Goal: Information Seeking & Learning: Check status

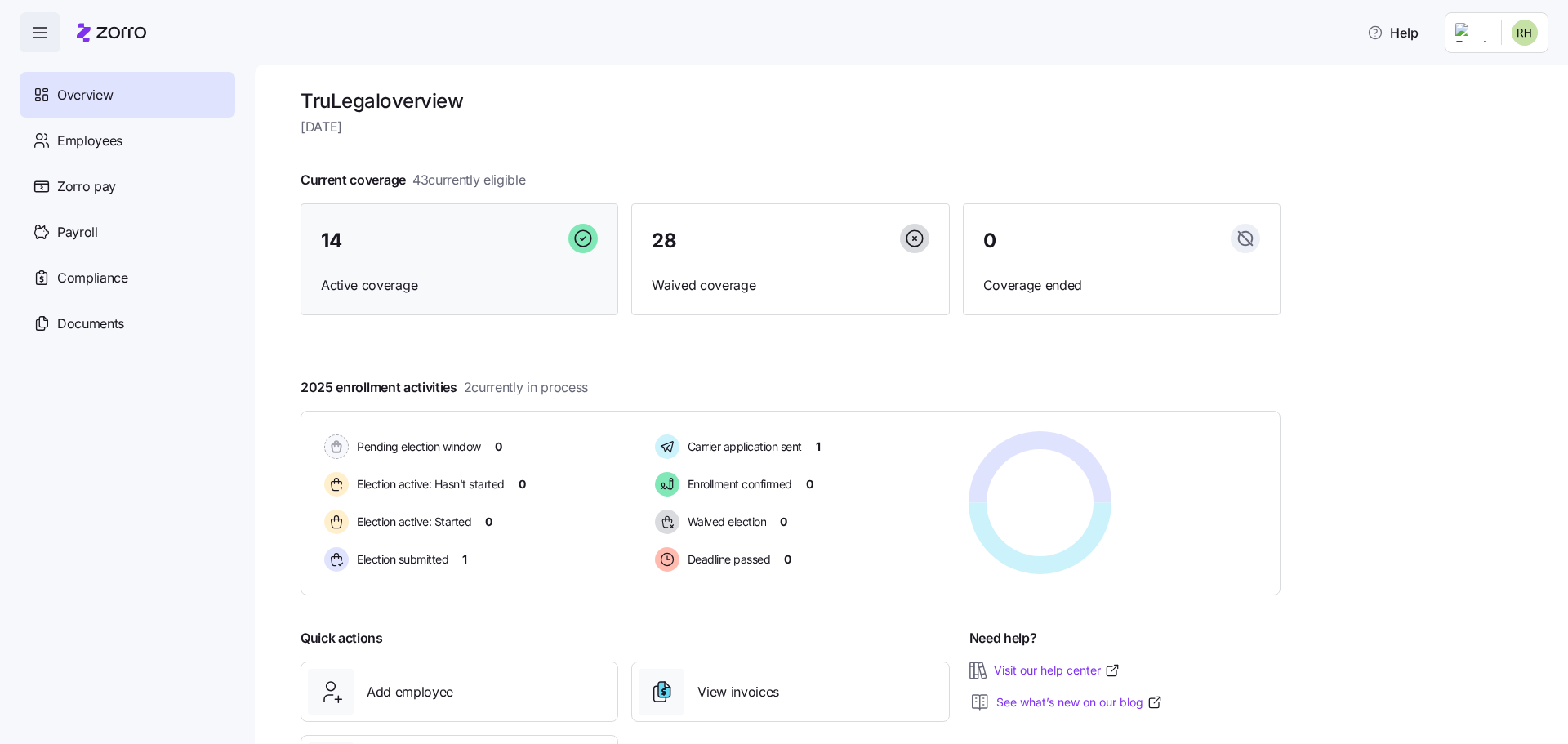
click at [429, 255] on div "14" at bounding box center [459, 242] width 277 height 35
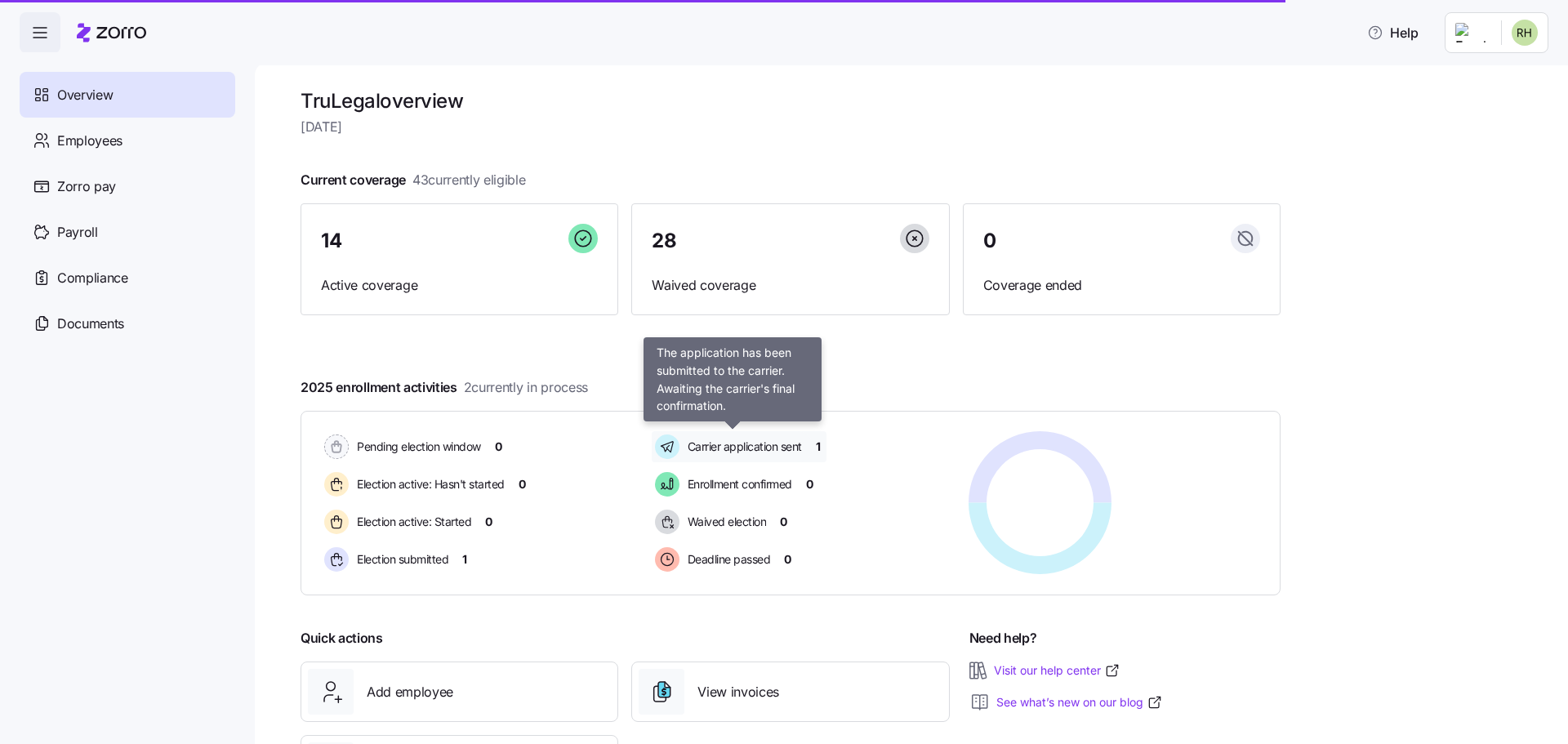
click at [748, 447] on span "Carrier application sent" at bounding box center [742, 446] width 120 height 16
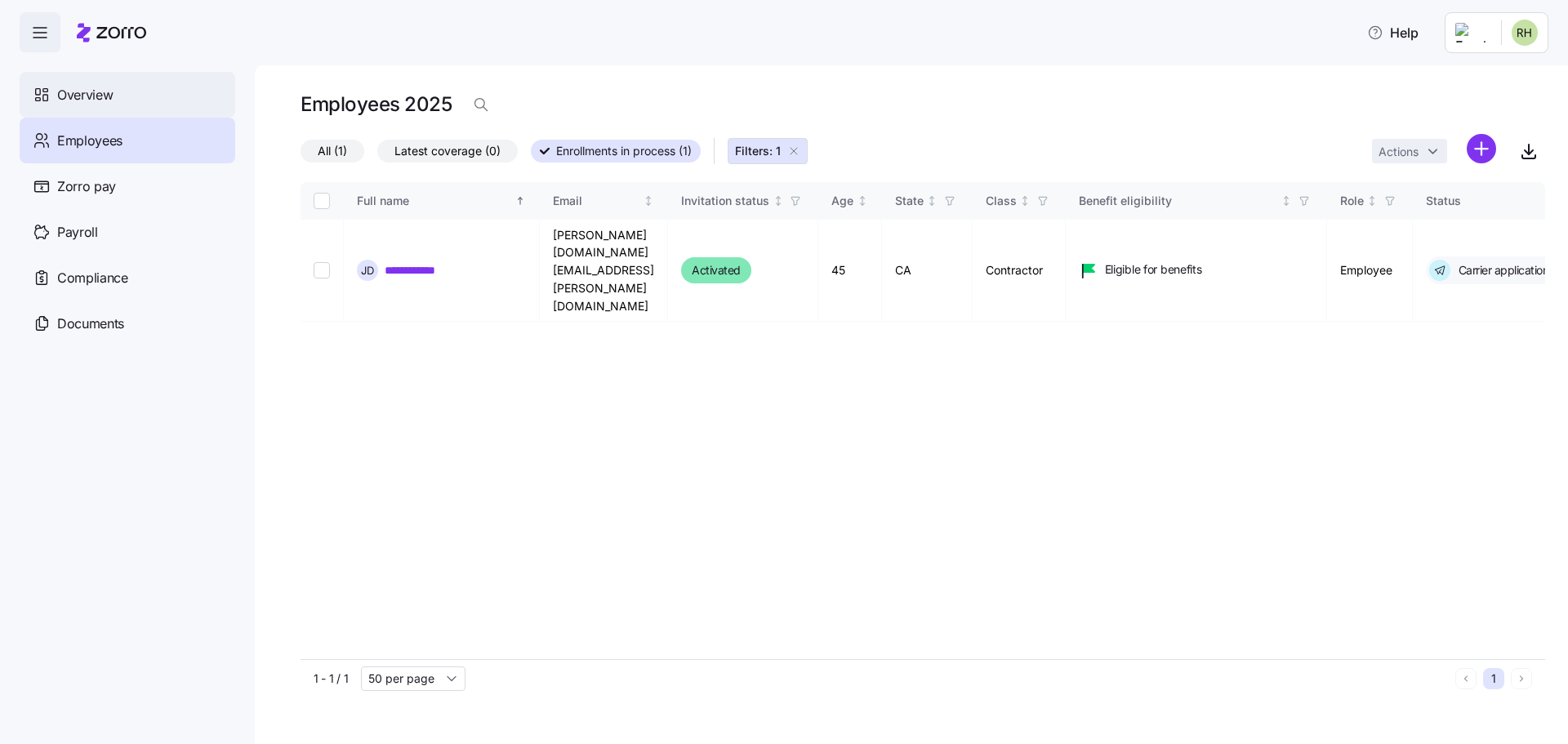
click at [89, 97] on span "Overview" at bounding box center [85, 95] width 56 height 20
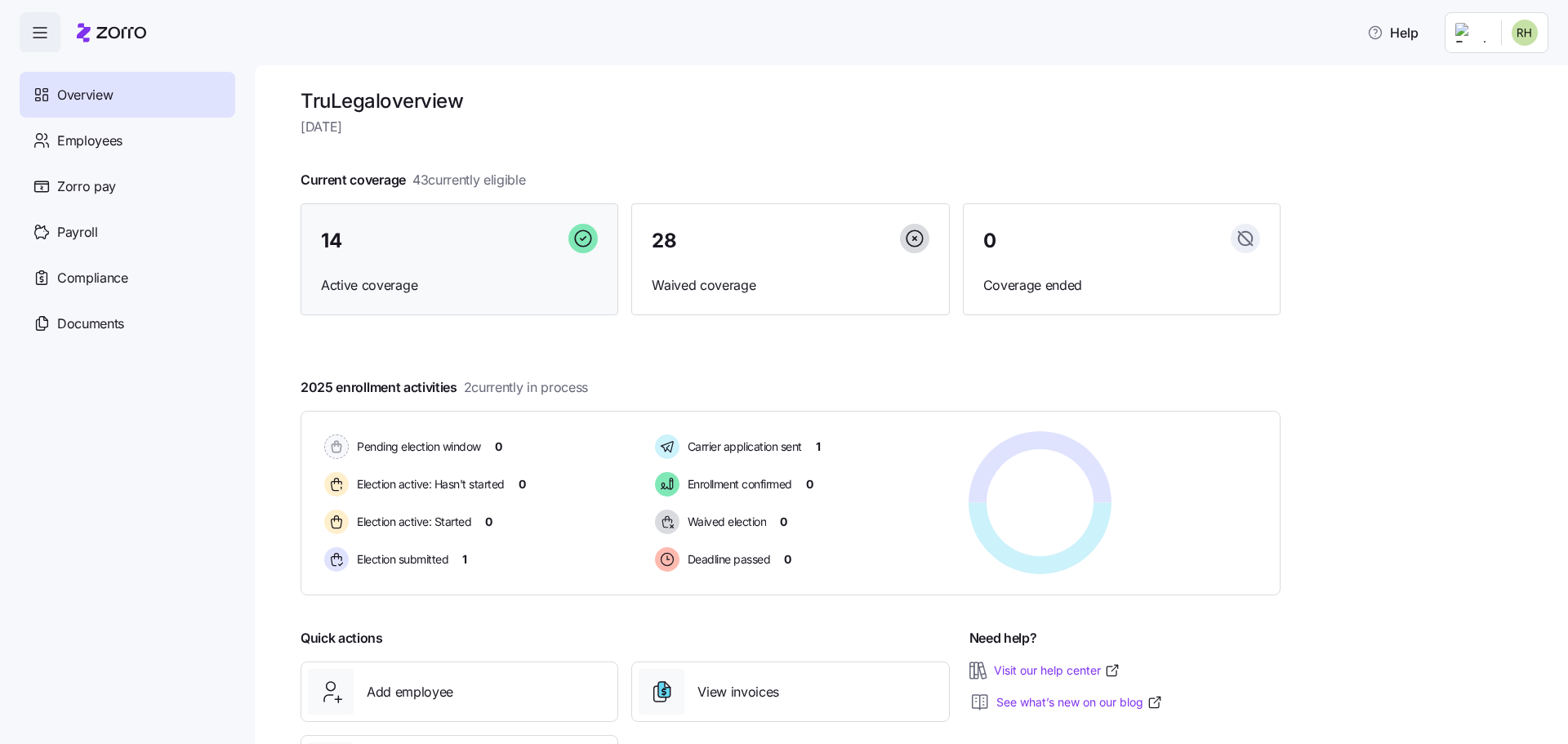
click at [331, 238] on span "14" at bounding box center [330, 241] width 20 height 19
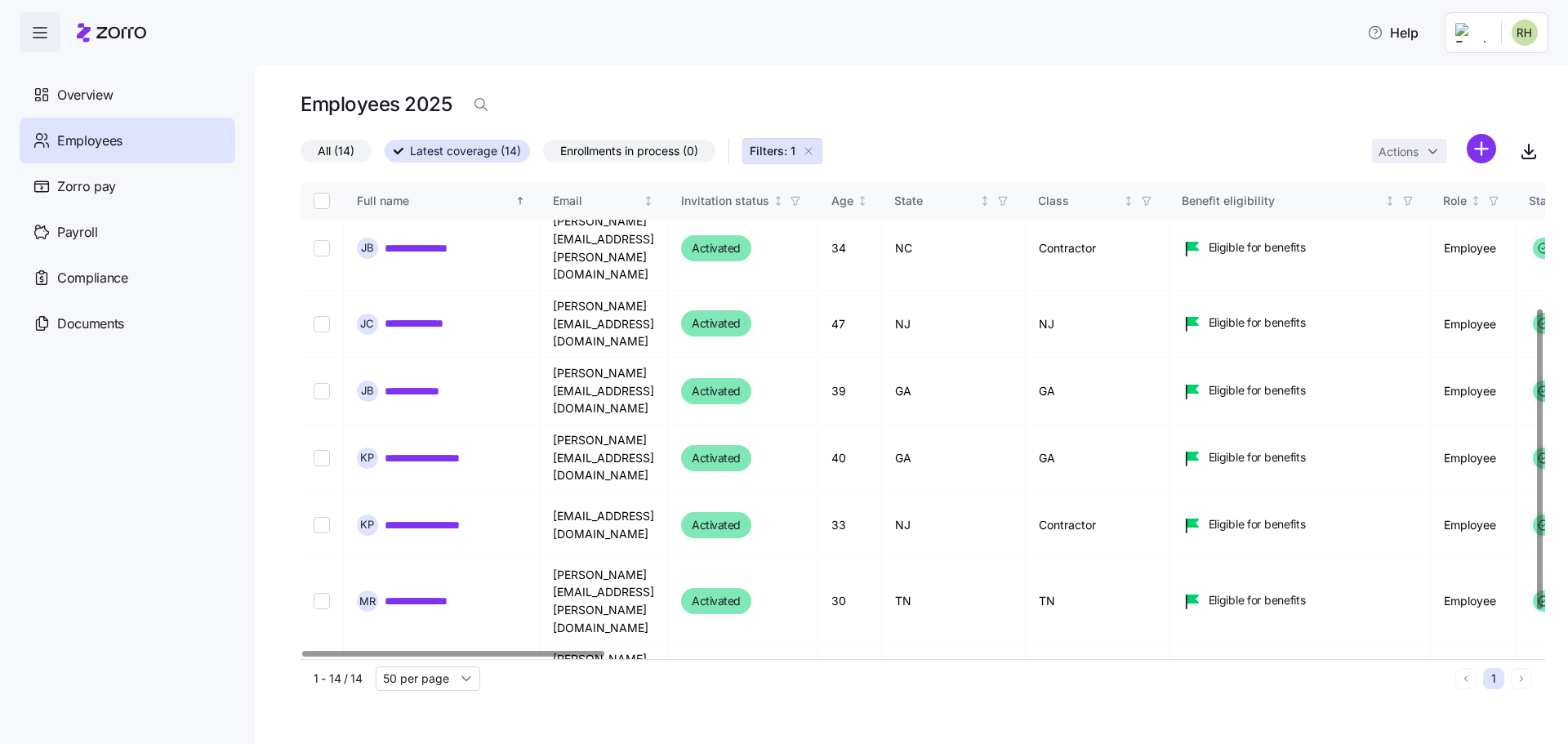
scroll to position [262, 0]
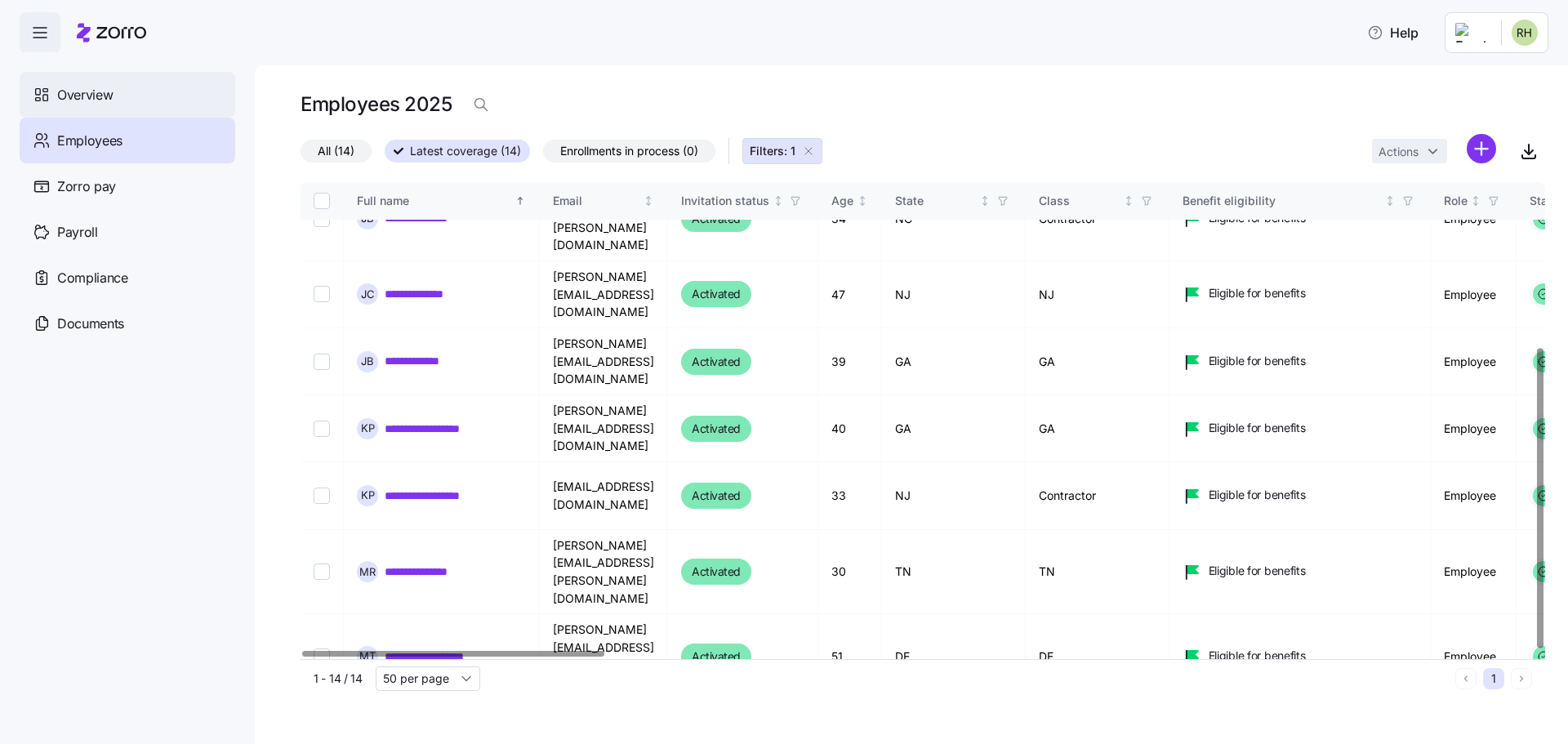
click at [96, 91] on span "Overview" at bounding box center [85, 95] width 56 height 20
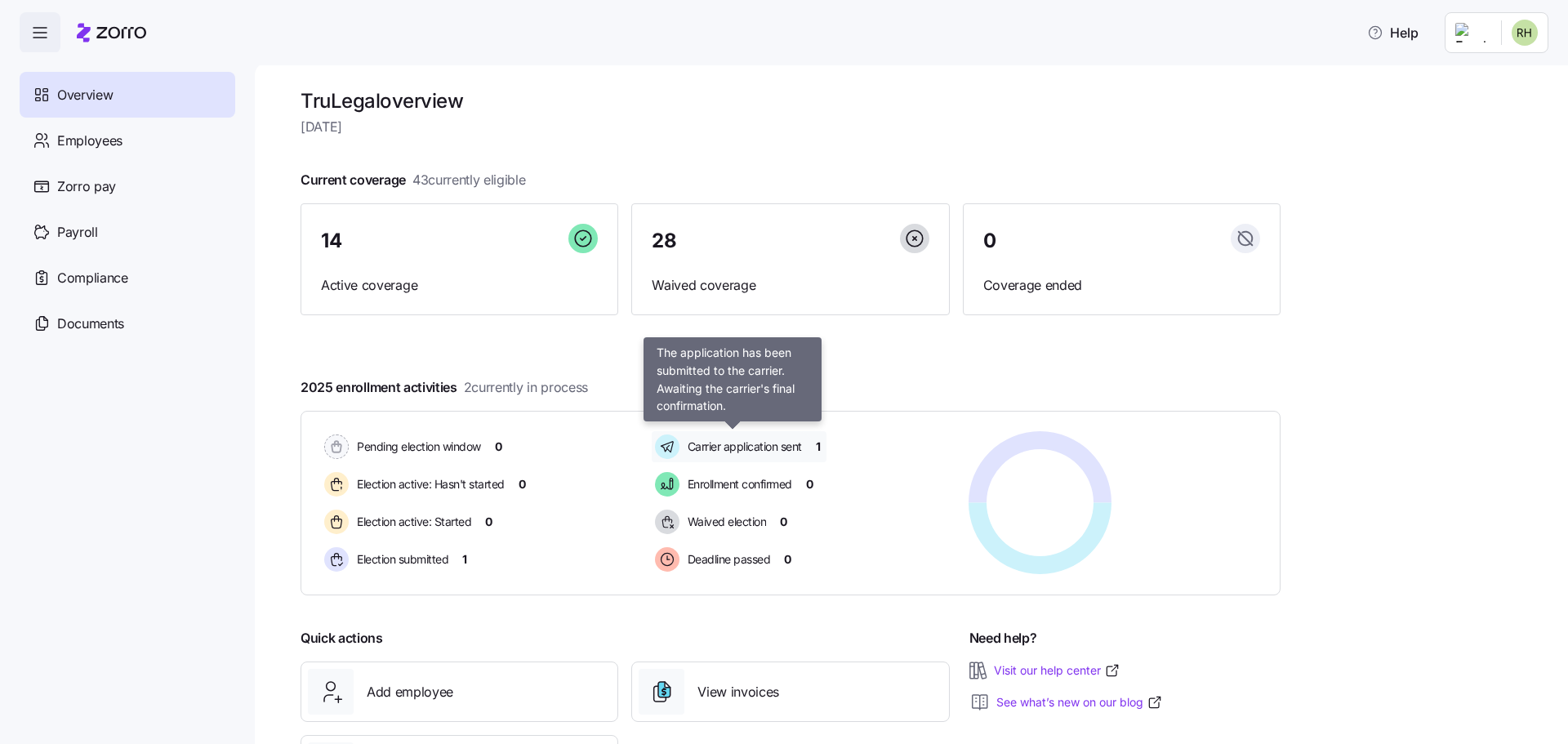
click at [774, 443] on span "Carrier application sent" at bounding box center [742, 446] width 120 height 16
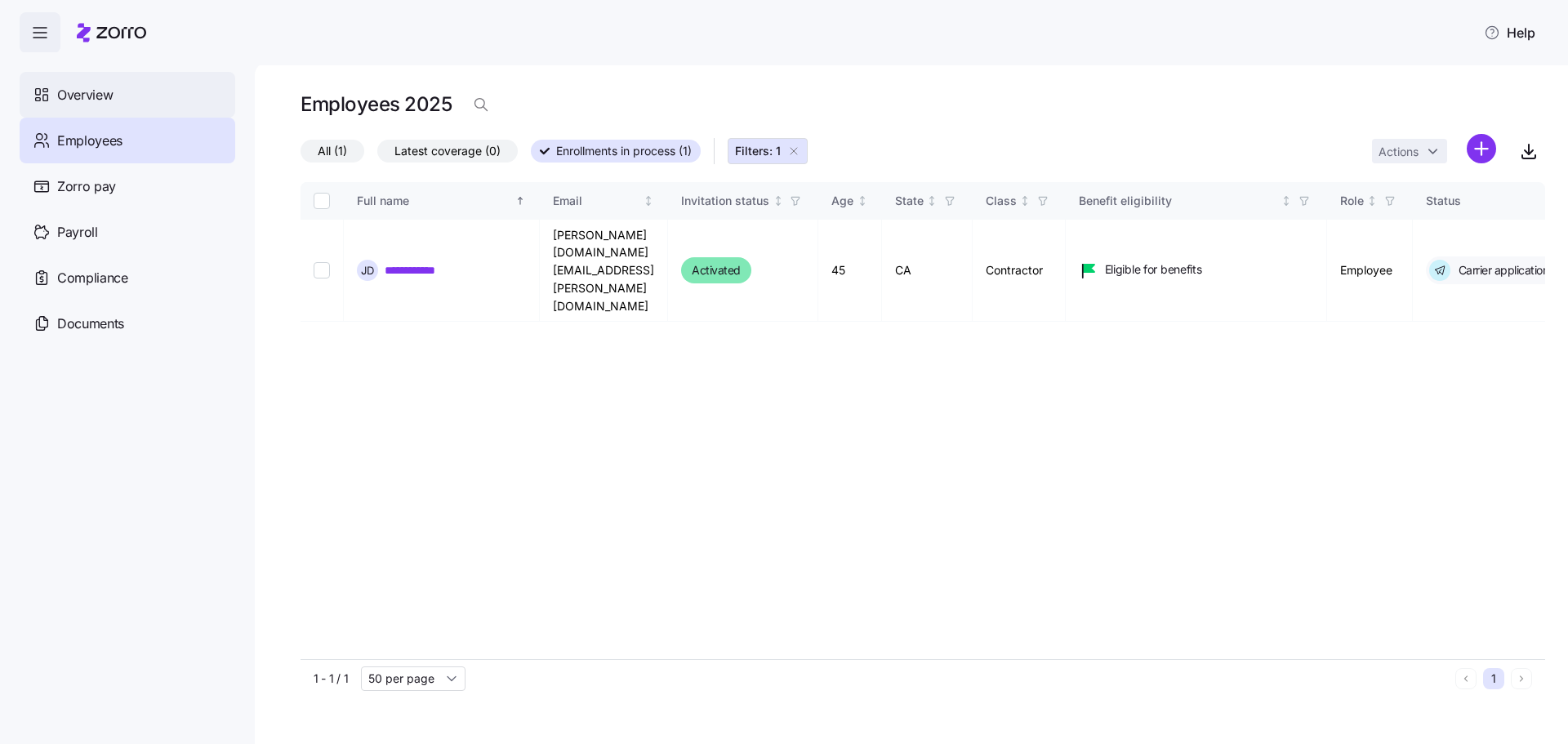
click at [79, 78] on div "Overview" at bounding box center [127, 95] width 215 height 46
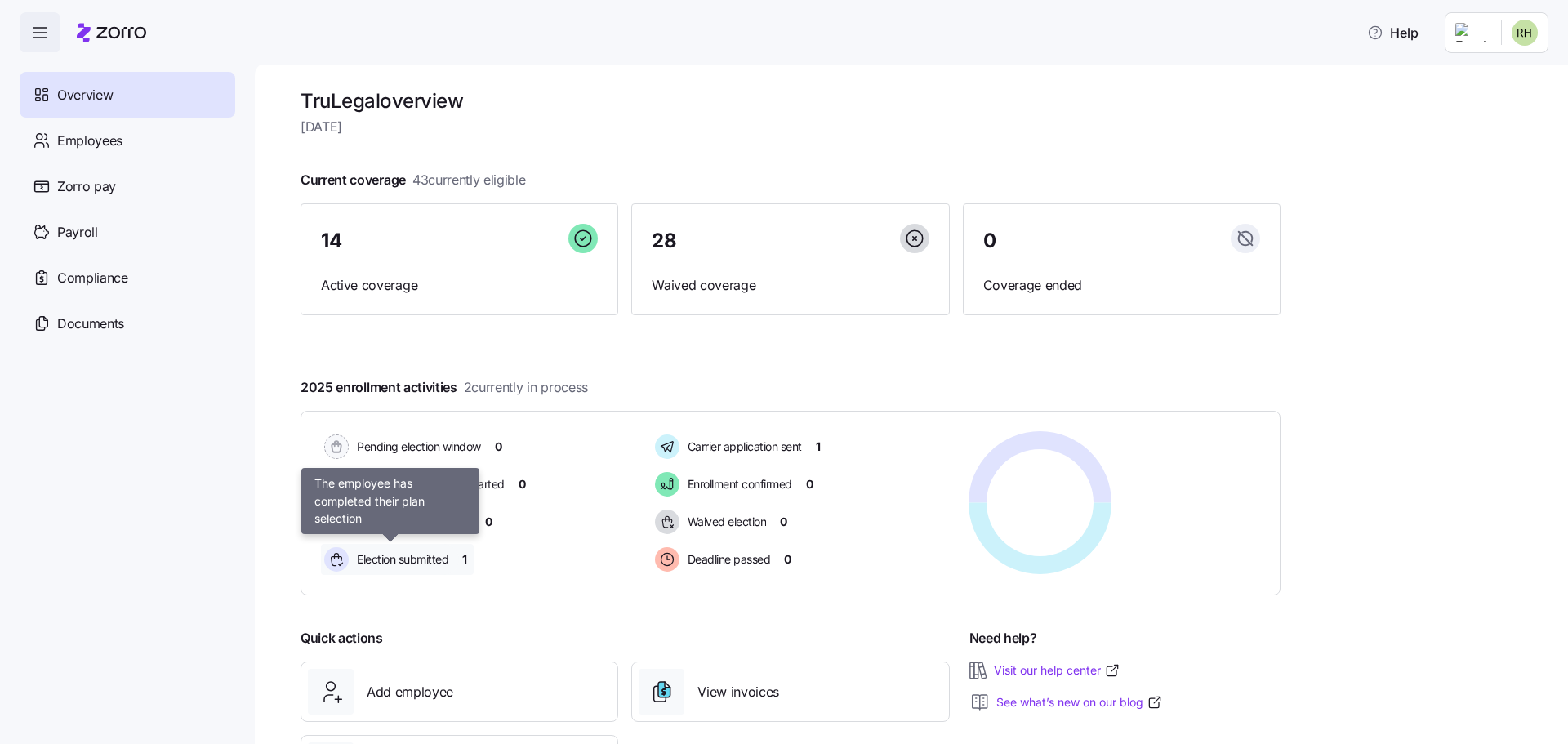
click at [425, 560] on span "Election submitted" at bounding box center [400, 560] width 97 height 16
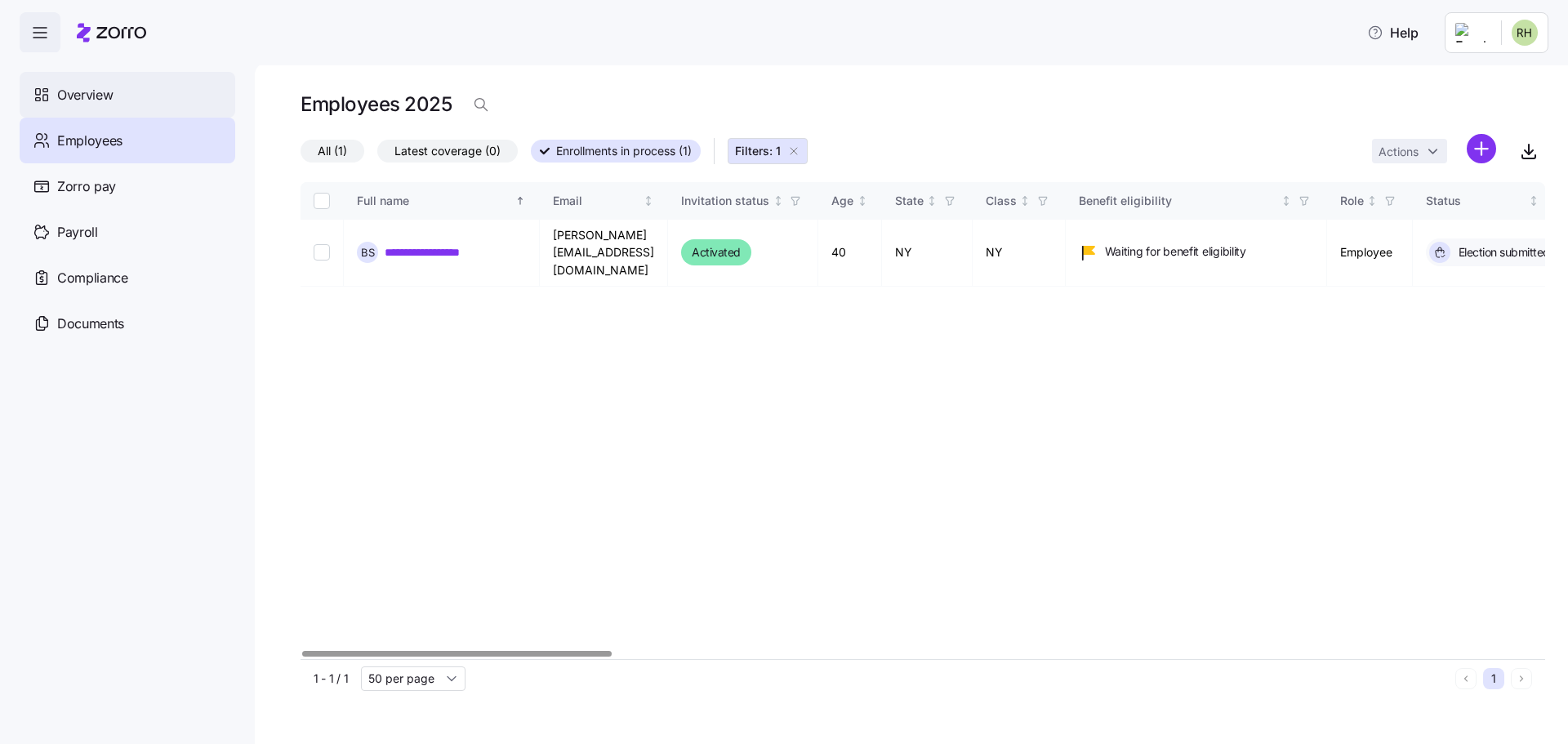
drag, startPoint x: 97, startPoint y: 104, endPoint x: 104, endPoint y: 111, distance: 9.9
click at [97, 104] on span "Overview" at bounding box center [85, 95] width 56 height 20
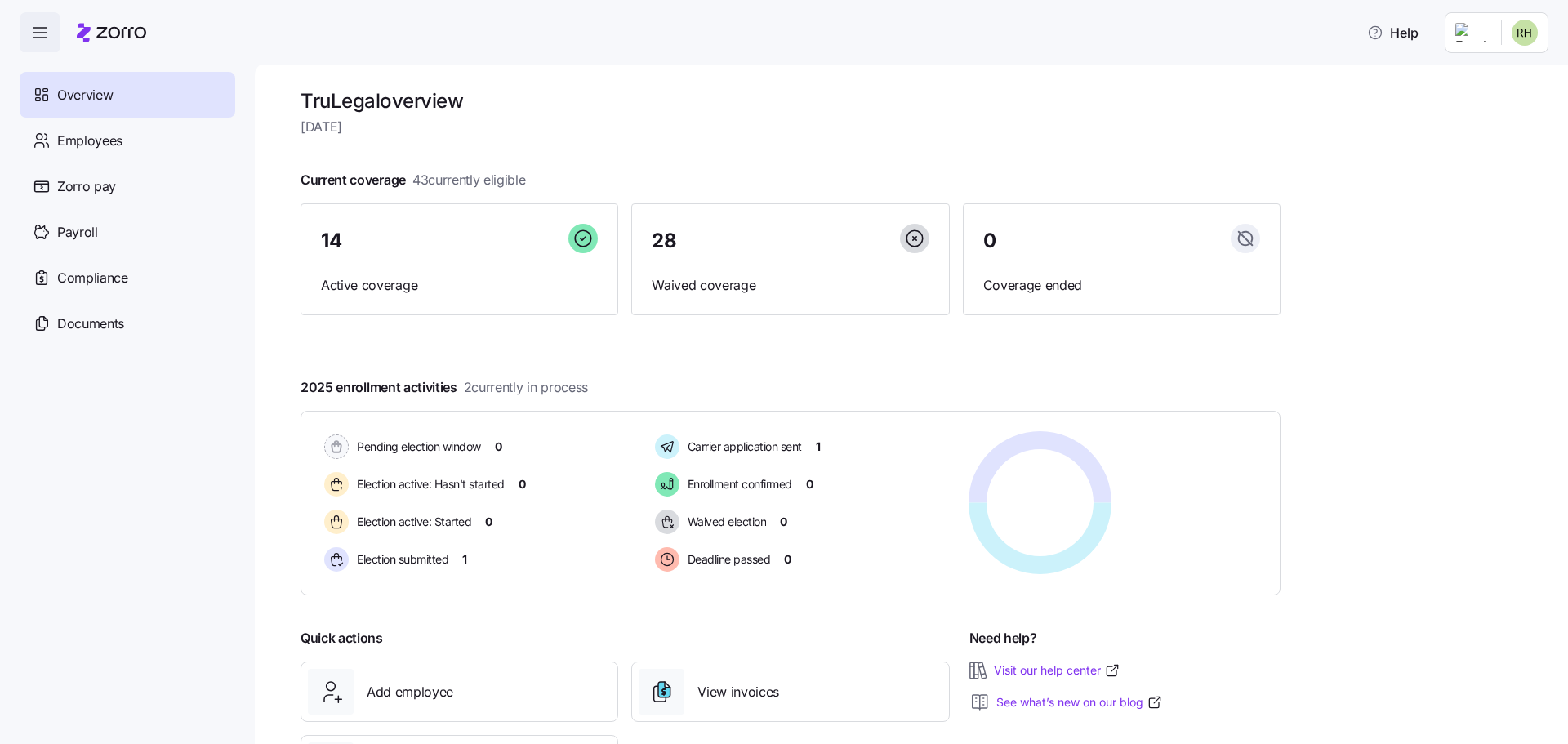
click at [1363, 353] on div "TruLegal overview Tuesday, October 14 Current coverage 43 currently eligible 14…" at bounding box center [911, 403] width 1313 height 682
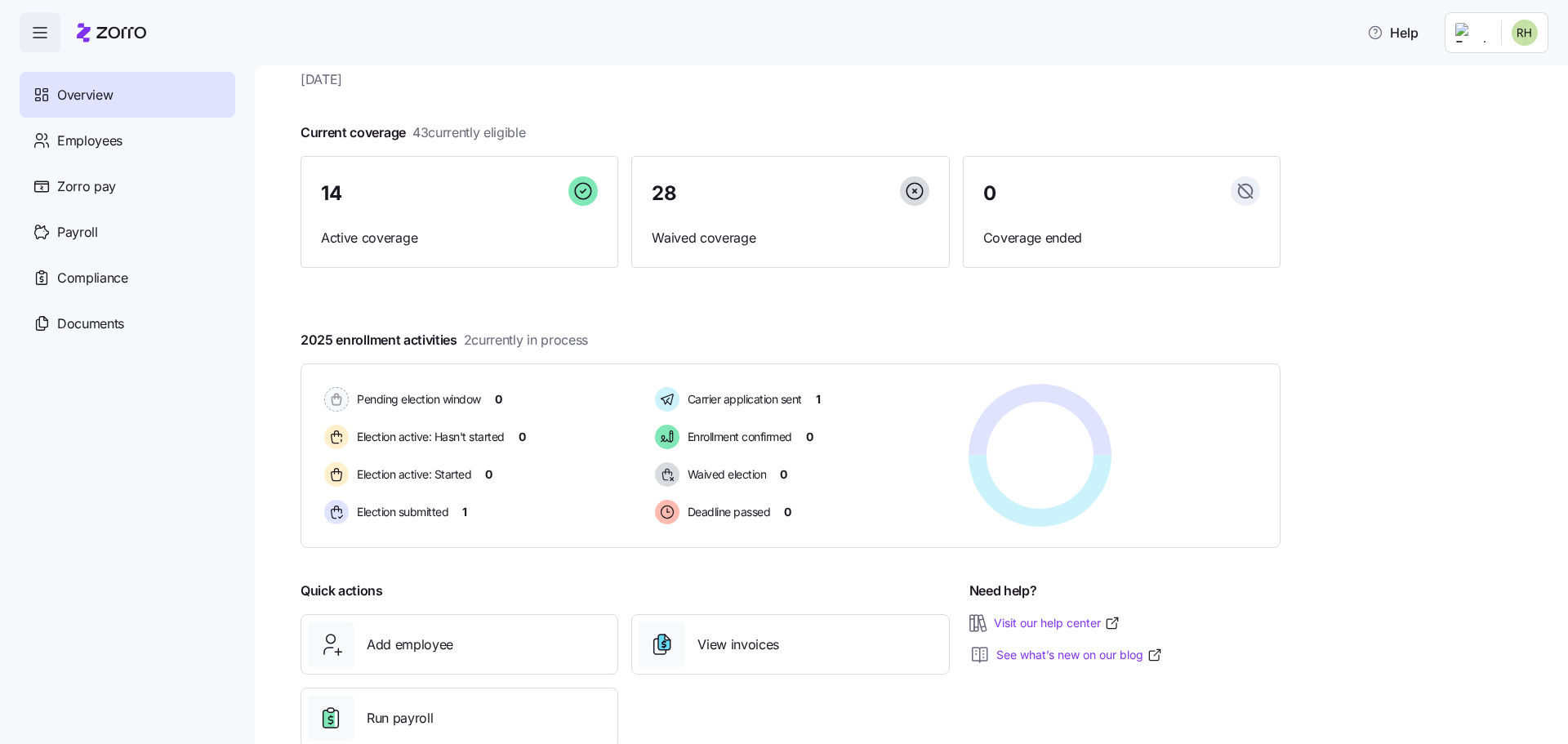
scroll to position [90, 0]
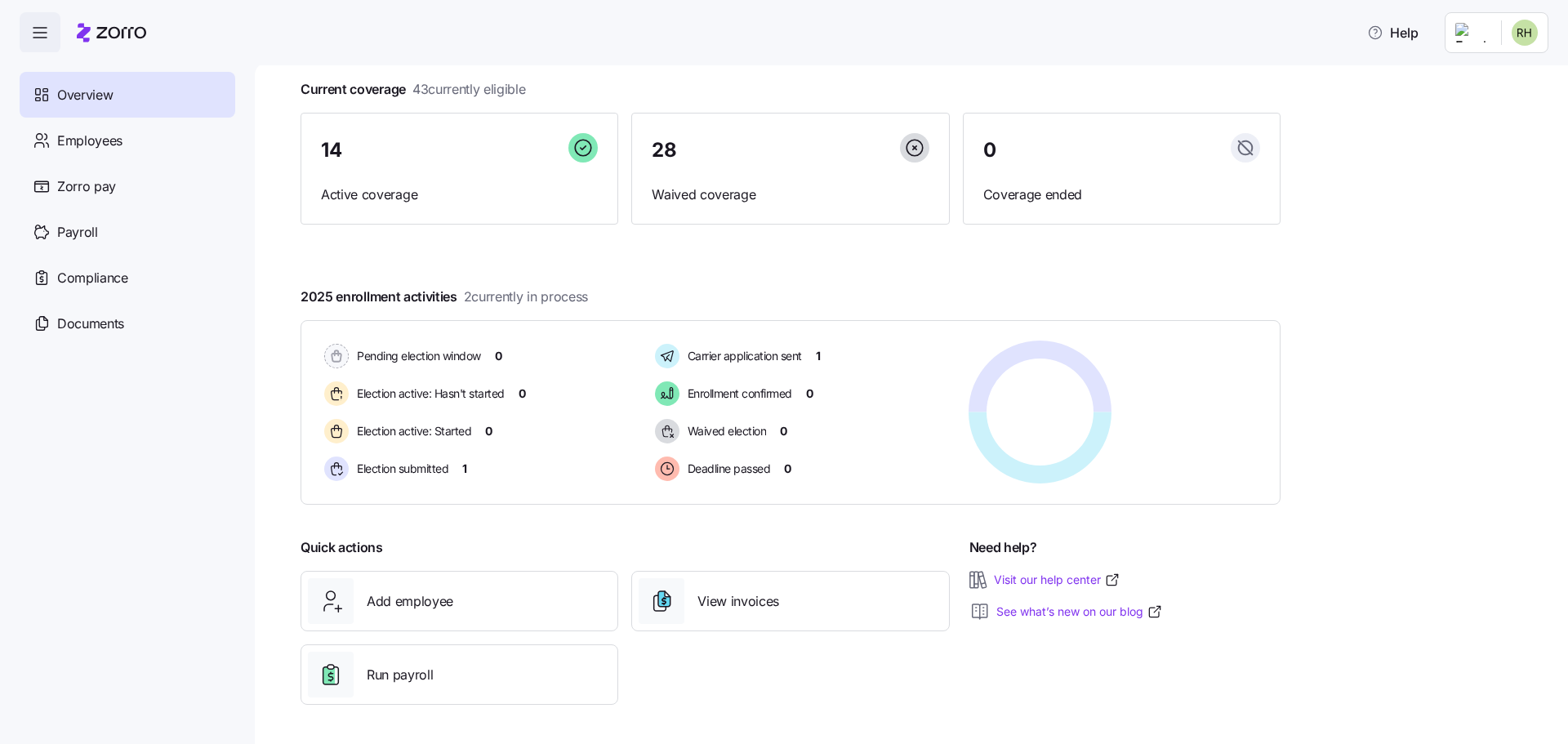
click at [1363, 279] on div "TruLegal overview Tuesday, October 14 Current coverage 43 currently eligible 14…" at bounding box center [911, 403] width 1313 height 682
click at [1410, 163] on div "TruLegal overview Tuesday, October 14 Current coverage 43 currently eligible 14…" at bounding box center [911, 403] width 1313 height 682
click at [1309, 271] on div "TruLegal overview Tuesday, October 14 Current coverage 43 currently eligible 14…" at bounding box center [911, 403] width 1313 height 682
click at [1363, 327] on div "TruLegal overview Tuesday, October 14 Current coverage 43 currently eligible 14…" at bounding box center [911, 403] width 1313 height 682
click at [956, 279] on div at bounding box center [790, 271] width 980 height 27
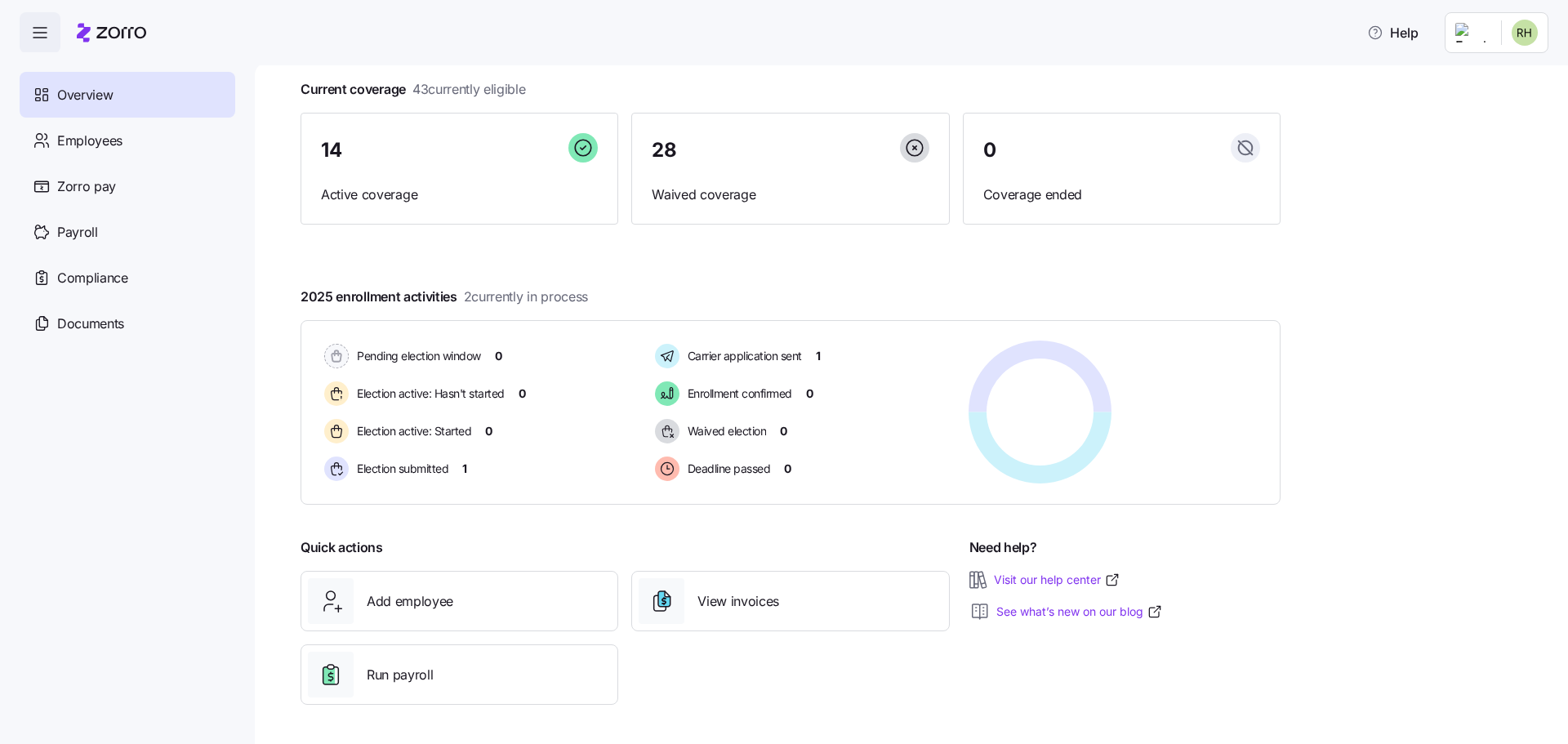
click at [384, 279] on div at bounding box center [790, 271] width 980 height 27
click at [374, 249] on div at bounding box center [790, 241] width 980 height 27
click at [478, 263] on div at bounding box center [790, 271] width 980 height 27
click at [1407, 225] on div "TruLegal overview Tuesday, October 14 Current coverage 43 currently eligible 14…" at bounding box center [911, 403] width 1313 height 682
click at [1374, 275] on div "TruLegal overview Tuesday, October 14 Current coverage 43 currently eligible 14…" at bounding box center [911, 403] width 1313 height 682
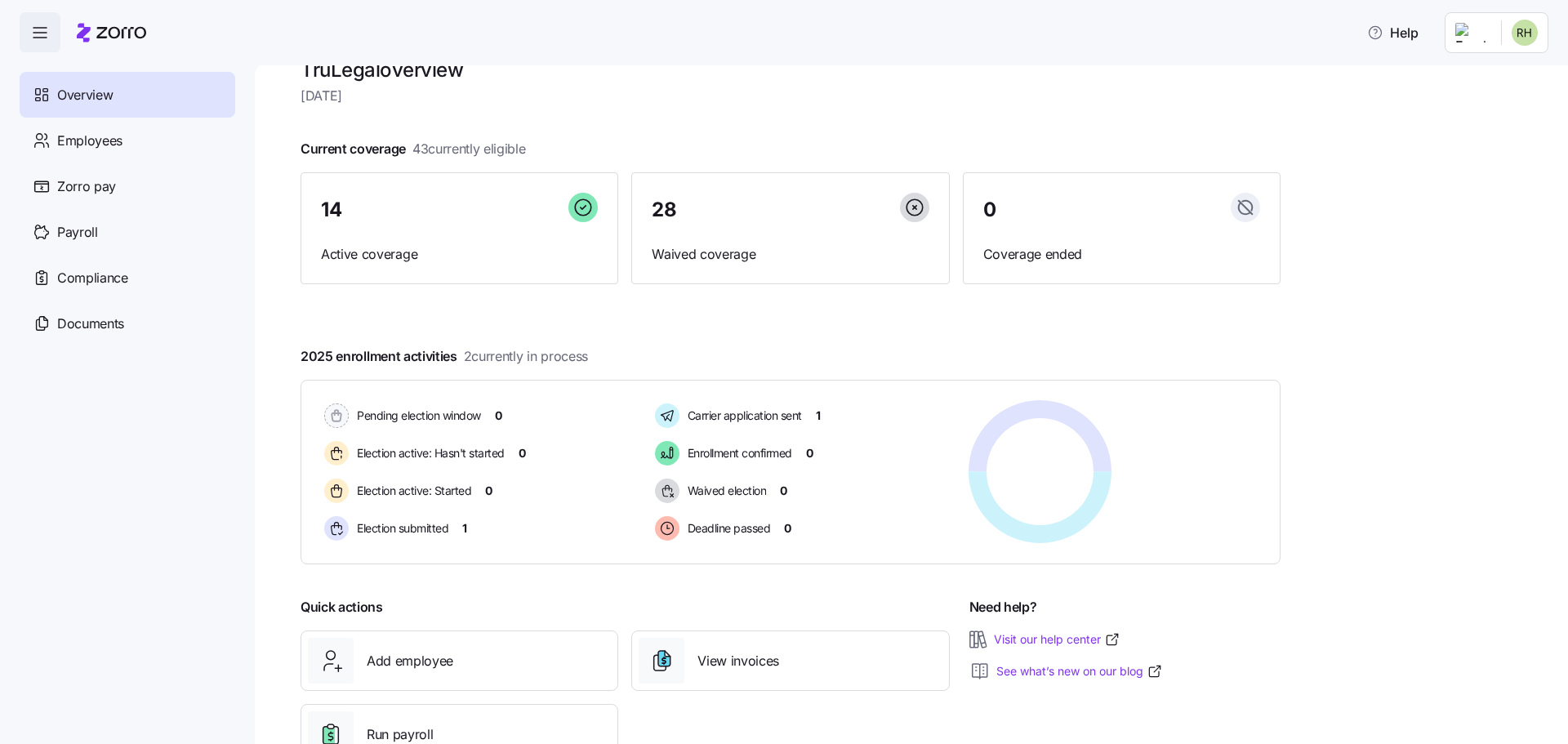
scroll to position [0, 0]
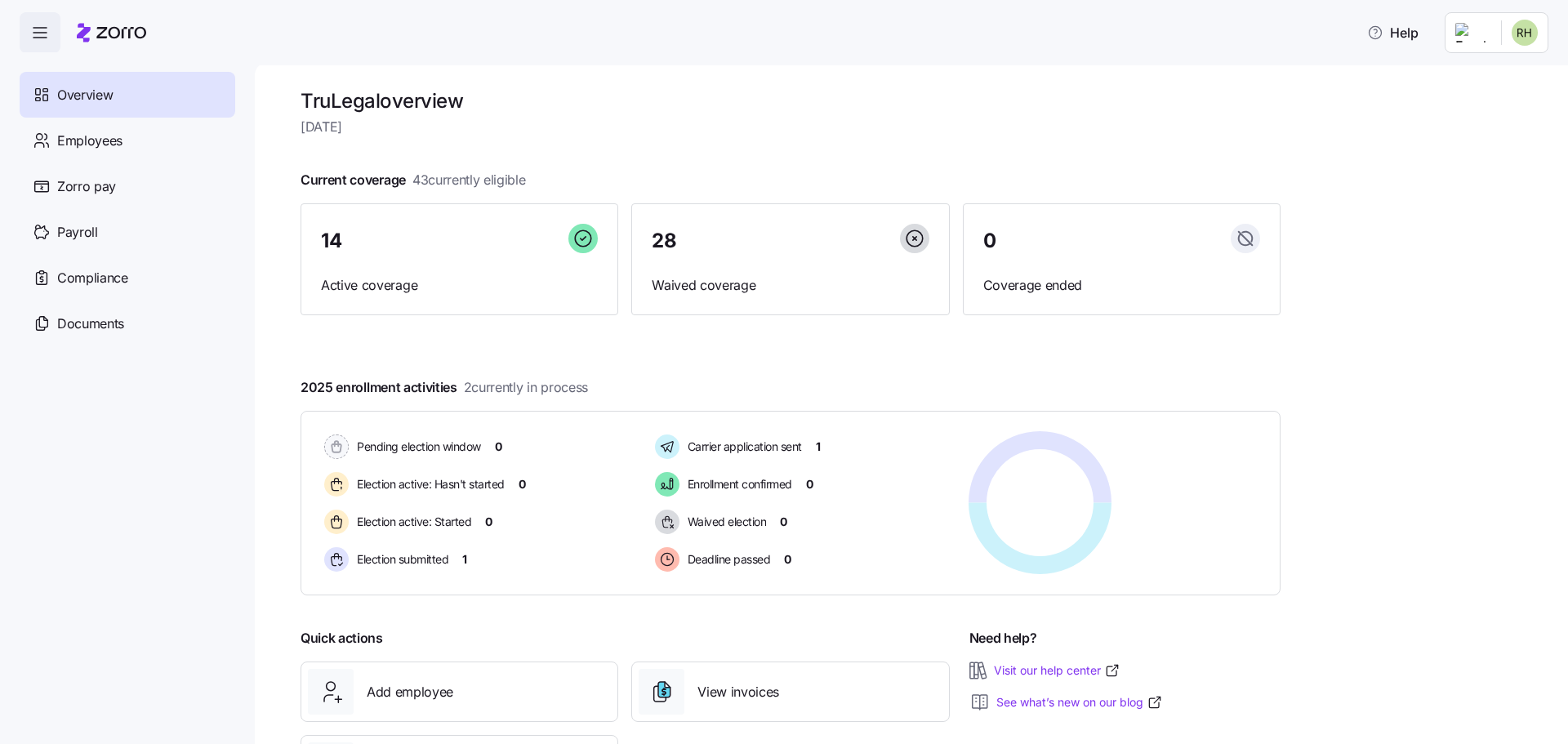
drag, startPoint x: 723, startPoint y: 345, endPoint x: 375, endPoint y: 348, distance: 348.0
click at [375, 348] on div "TruLegal overview Tuesday, October 14 Current coverage 43 currently eligible 14…" at bounding box center [790, 452] width 980 height 727
click at [1416, 442] on div "TruLegal overview Tuesday, October 14 Current coverage 43 currently eligible 14…" at bounding box center [911, 403] width 1313 height 682
